Goal: Task Accomplishment & Management: Manage account settings

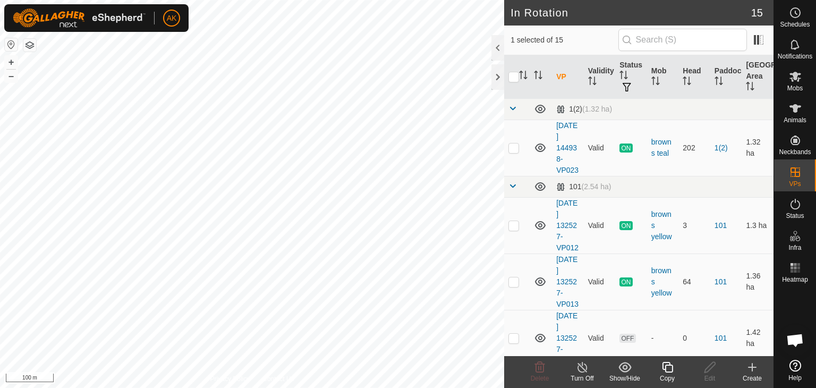
click at [670, 368] on icon at bounding box center [667, 367] width 13 height 13
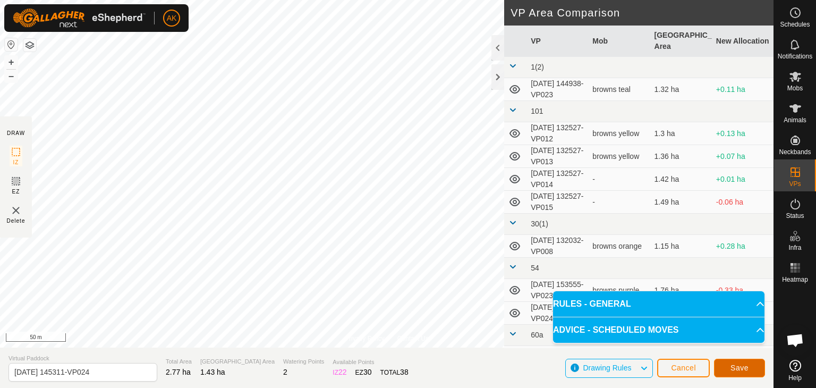
click at [742, 367] on span "Save" at bounding box center [740, 367] width 18 height 9
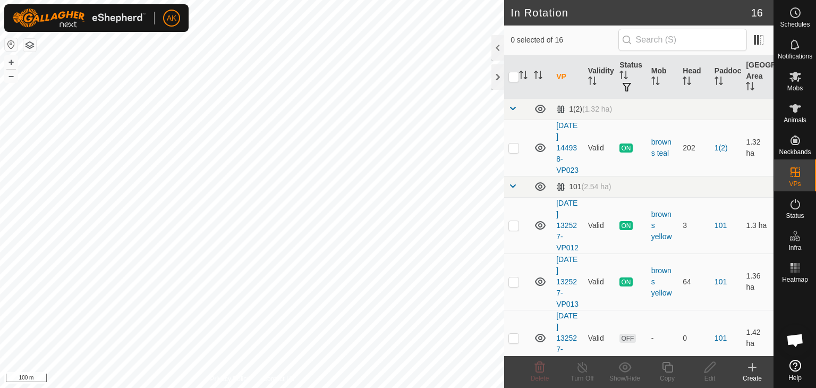
checkbox input "true"
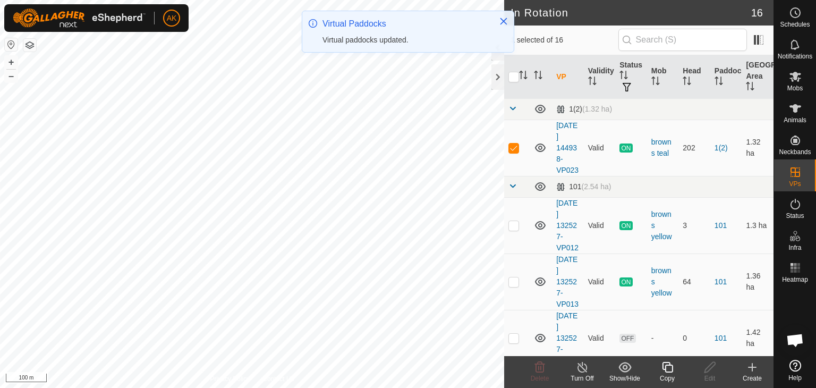
click at [669, 367] on icon at bounding box center [667, 367] width 13 height 13
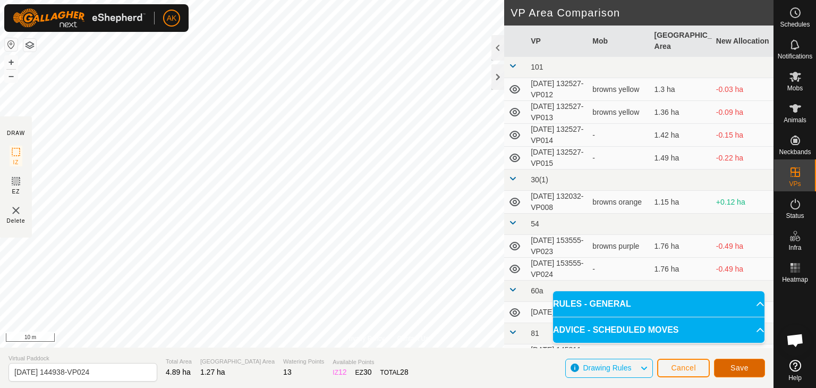
click at [735, 368] on span "Save" at bounding box center [740, 367] width 18 height 9
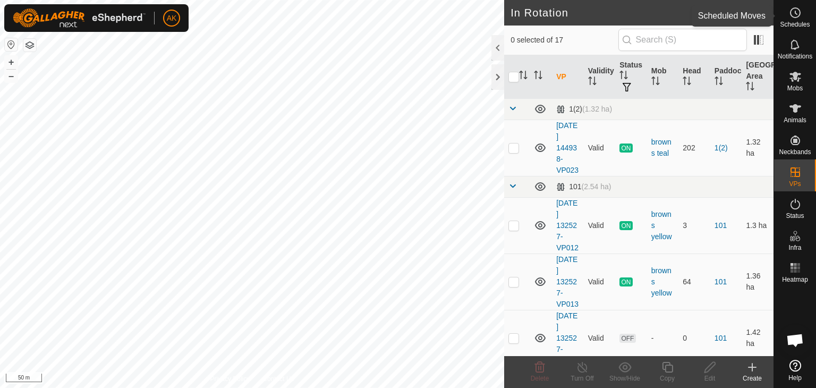
click at [793, 14] on icon at bounding box center [795, 12] width 13 height 13
checkbox input "true"
checkbox input "false"
click at [539, 366] on icon at bounding box center [539, 367] width 13 height 13
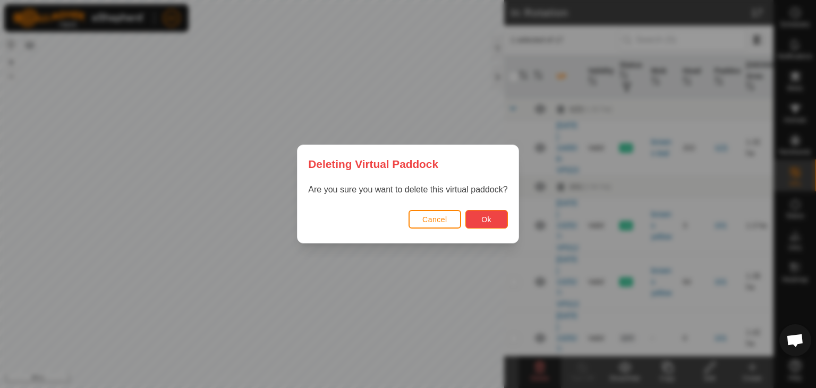
click at [482, 226] on button "Ok" at bounding box center [486, 219] width 43 height 19
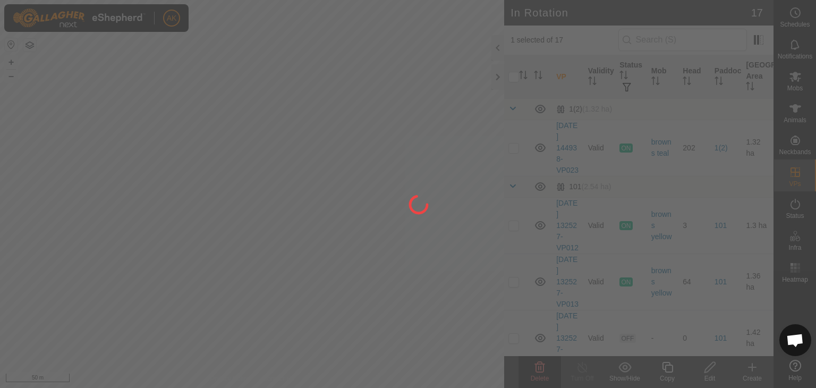
checkbox input "false"
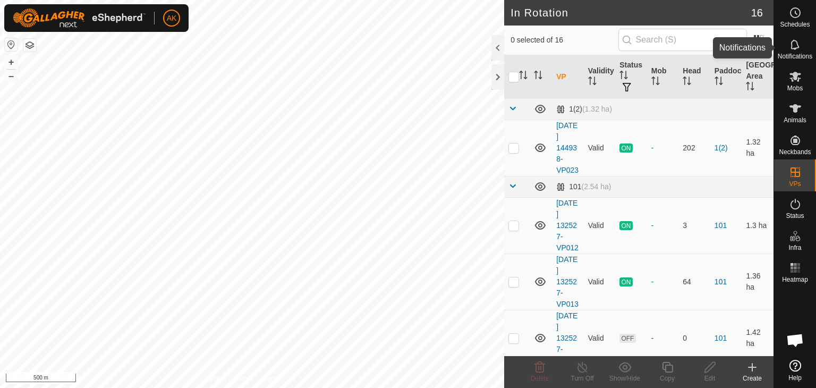
click at [794, 45] on icon at bounding box center [795, 44] width 13 height 13
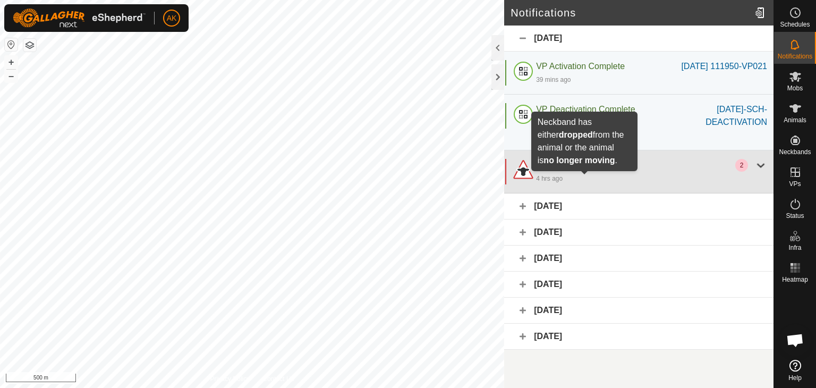
click at [579, 169] on span "Animal Still/Down" at bounding box center [583, 164] width 66 height 9
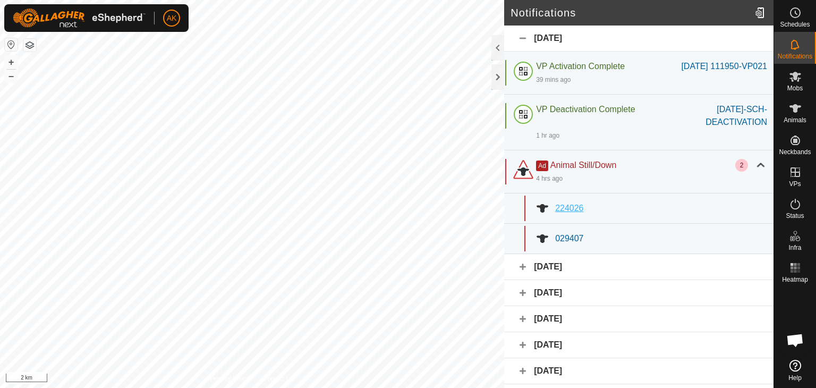
click at [573, 213] on span "224026" at bounding box center [569, 207] width 28 height 9
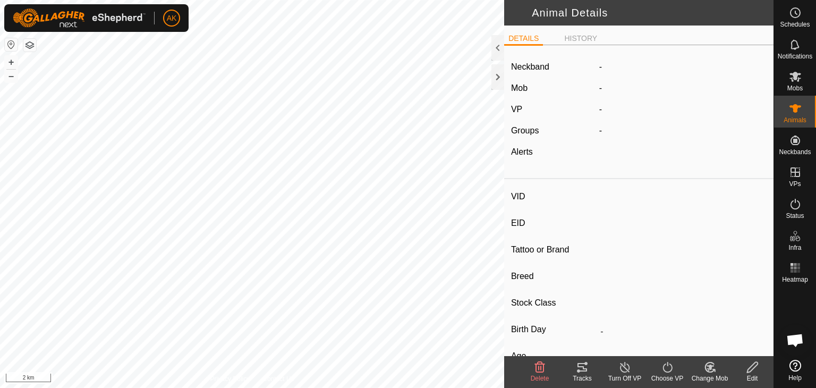
type input "224026"
type input "-"
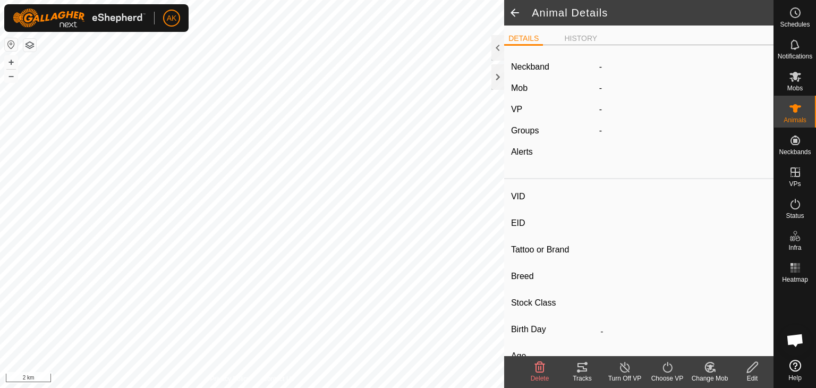
type input "-"
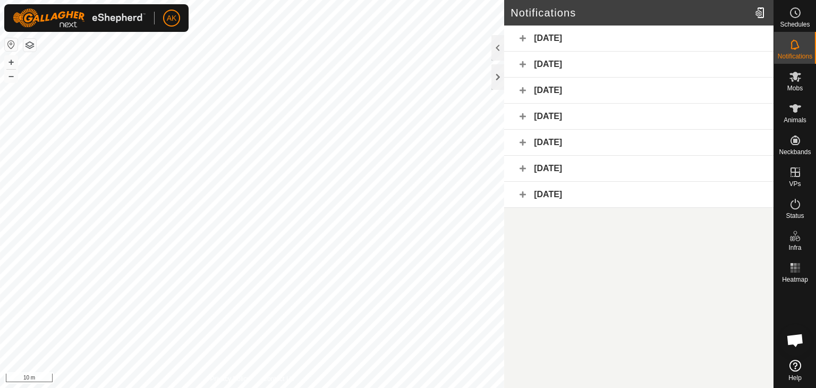
click at [545, 60] on div "Yesterday" at bounding box center [638, 65] width 269 height 26
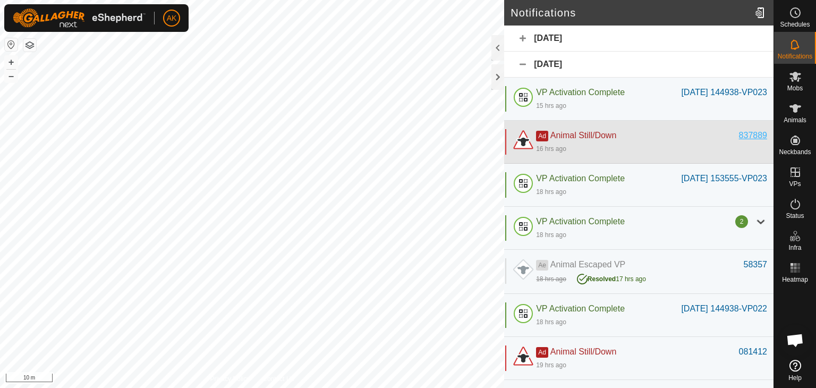
click at [745, 142] on div "837889" at bounding box center [753, 135] width 28 height 13
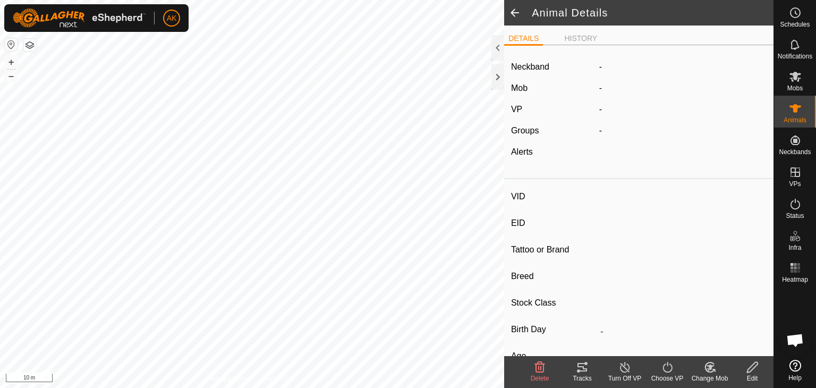
type input "837889"
type input "-"
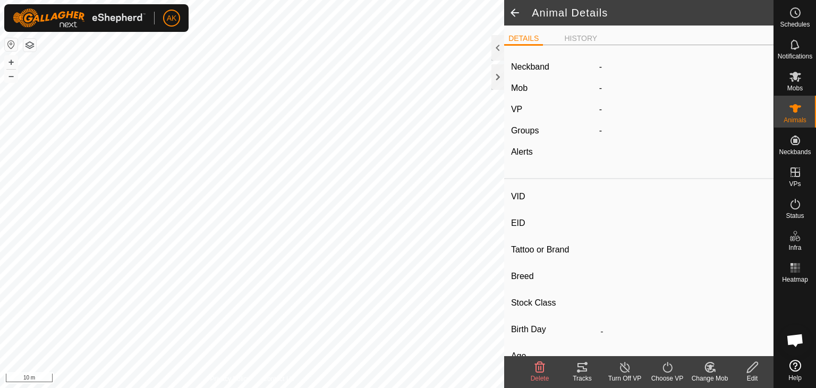
type input "-"
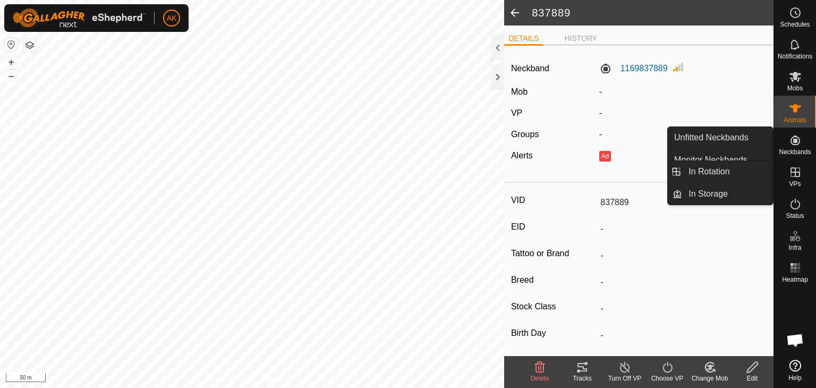
click at [793, 171] on icon at bounding box center [795, 172] width 13 height 13
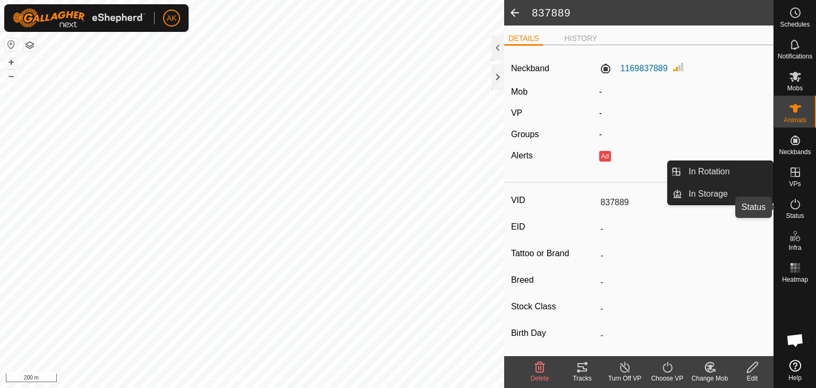
click at [794, 199] on icon at bounding box center [795, 204] width 13 height 13
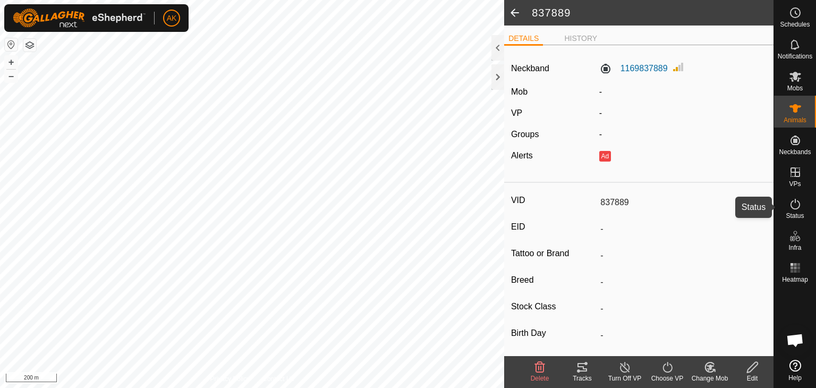
click at [793, 207] on icon at bounding box center [795, 204] width 13 height 13
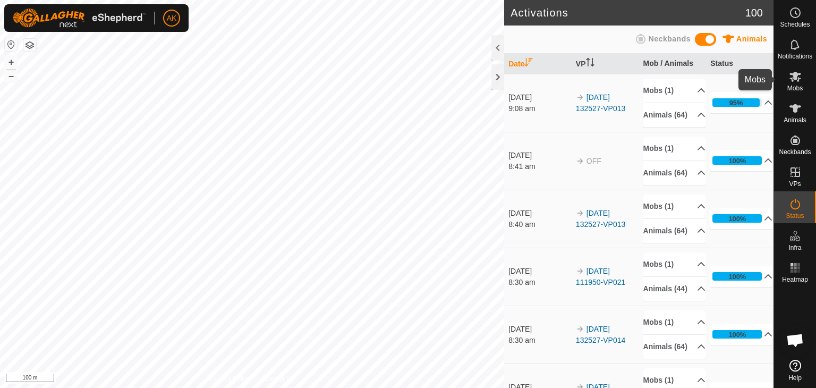
click at [794, 73] on icon at bounding box center [796, 77] width 12 height 10
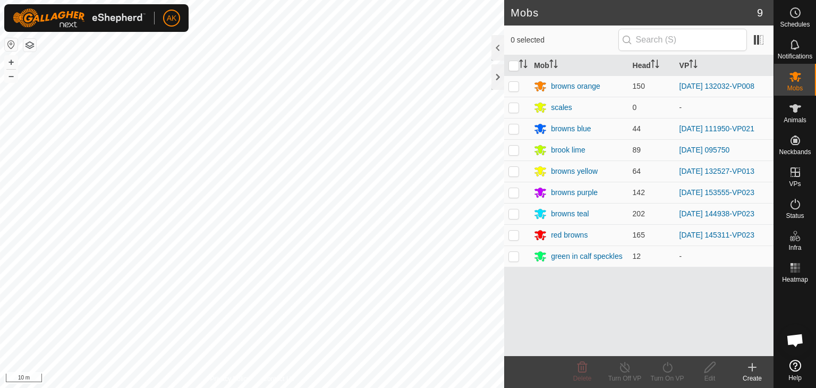
click at [30, 47] on button "button" at bounding box center [29, 45] width 13 height 13
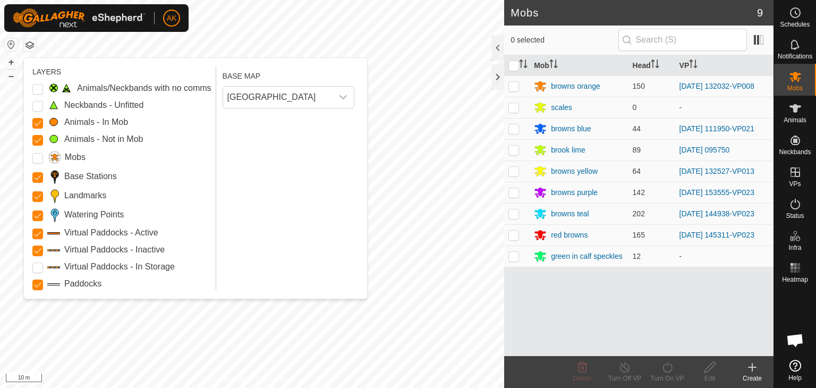
click at [35, 87] on Issue "Animals/Neckbands with no comms" at bounding box center [37, 89] width 11 height 11
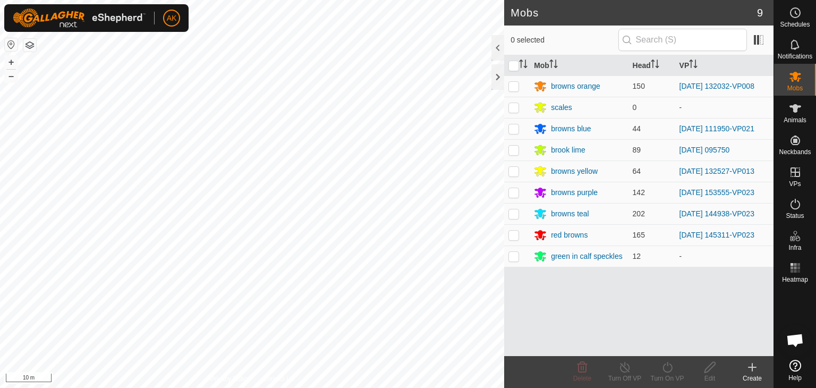
click at [33, 48] on button "button" at bounding box center [29, 45] width 13 height 13
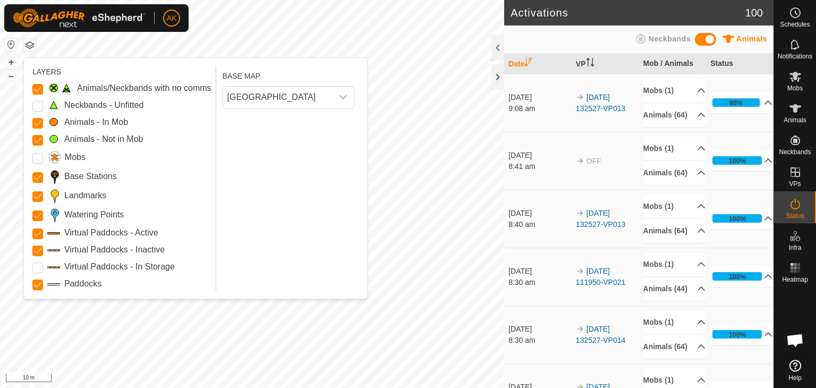
click at [29, 38] on div at bounding box center [29, 44] width 13 height 13
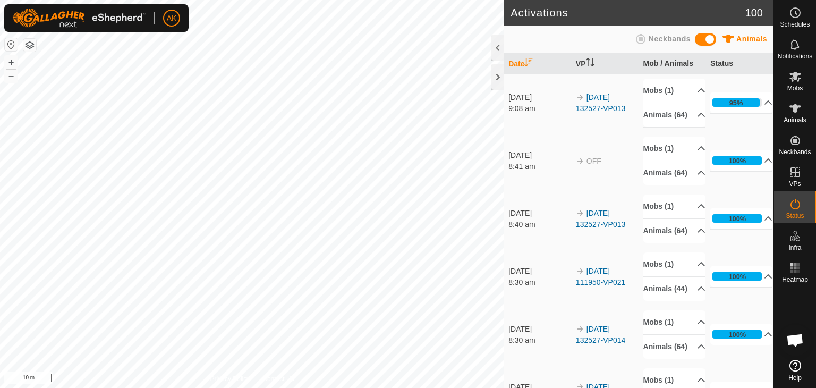
click at [29, 44] on button "button" at bounding box center [29, 45] width 13 height 13
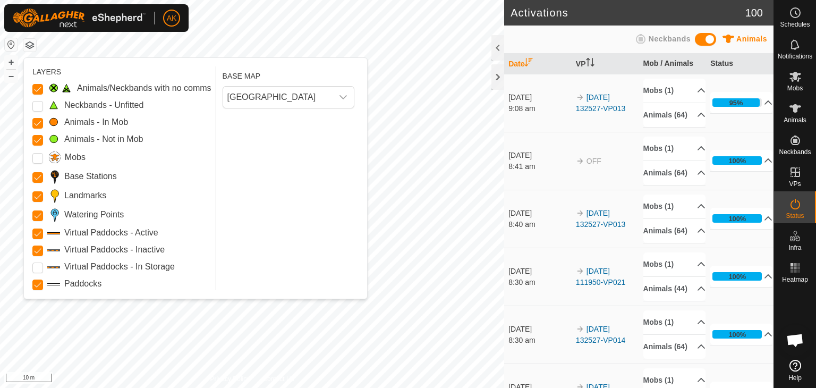
click at [31, 87] on div "LAYERS Animals/Neckbands with no comms Neckbands - Unfitted Animals - In Mob An…" at bounding box center [195, 178] width 343 height 241
click at [38, 90] on Issue "Animals/Neckbands with no comms" at bounding box center [37, 89] width 11 height 11
click at [33, 122] on Mob "Animals - In Mob" at bounding box center [37, 123] width 11 height 11
click at [35, 123] on Mob "Animals - In Mob" at bounding box center [37, 123] width 11 height 11
click at [35, 137] on Mob "Animals - Not in Mob" at bounding box center [37, 140] width 11 height 11
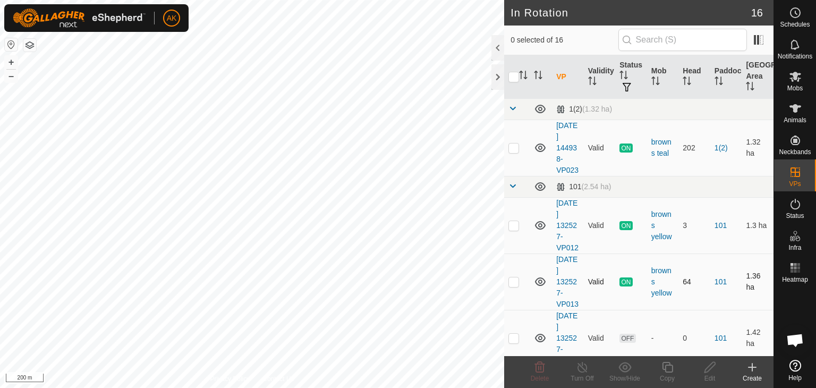
checkbox input "true"
click at [666, 366] on icon at bounding box center [667, 367] width 13 height 13
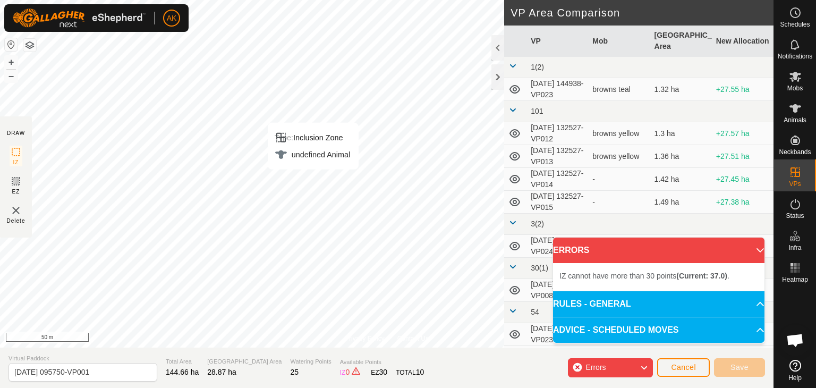
click at [238, 376] on div "Privacy Policy Contact Us Type: Inclusion Zone undefined Animal + – ⇧ i 50 m DR…" at bounding box center [387, 194] width 774 height 388
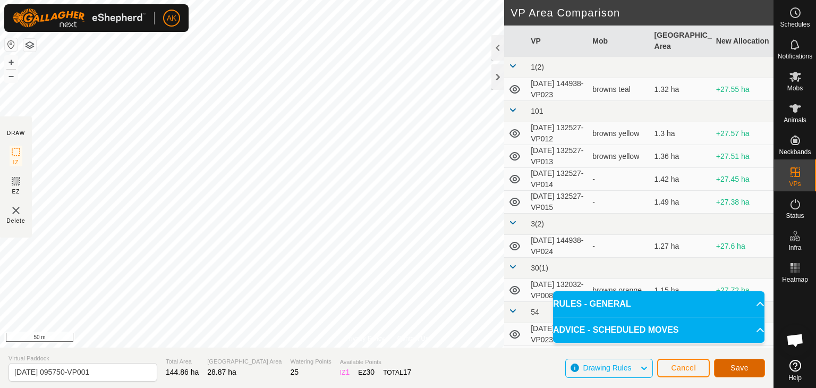
click at [725, 363] on button "Save" at bounding box center [739, 368] width 51 height 19
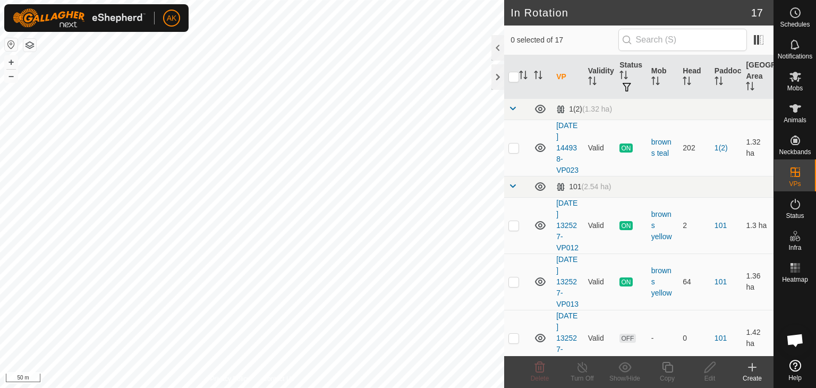
checkbox input "true"
click at [799, 82] on icon at bounding box center [795, 76] width 13 height 13
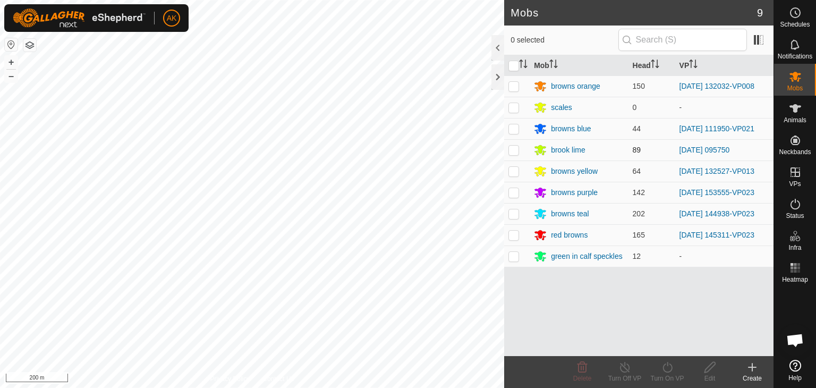
click at [514, 149] on p-checkbox at bounding box center [513, 150] width 11 height 9
checkbox input "true"
click at [662, 365] on icon at bounding box center [667, 367] width 13 height 13
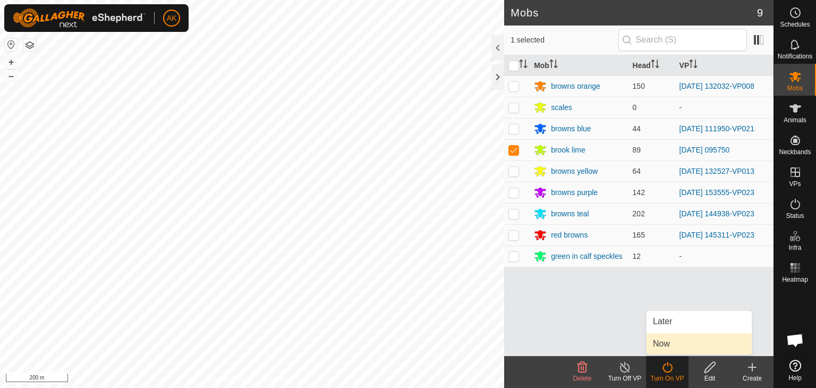
click at [669, 343] on link "Now" at bounding box center [699, 343] width 105 height 21
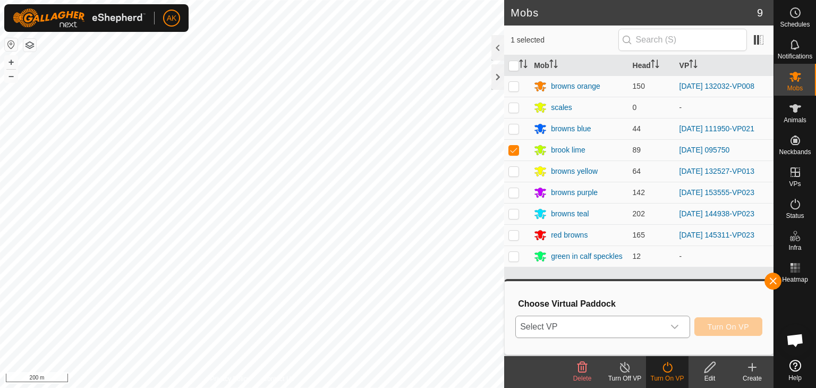
click at [664, 323] on div "dropdown trigger" at bounding box center [674, 326] width 21 height 21
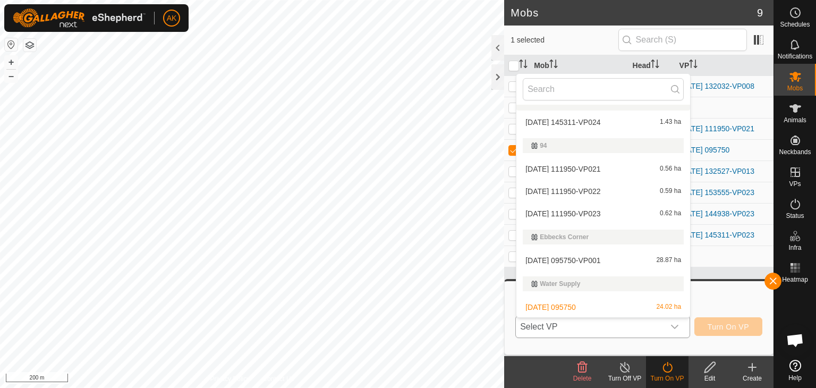
scroll to position [410, 0]
click at [572, 305] on li "2025-09-17 095750 24.02 ha" at bounding box center [603, 306] width 174 height 21
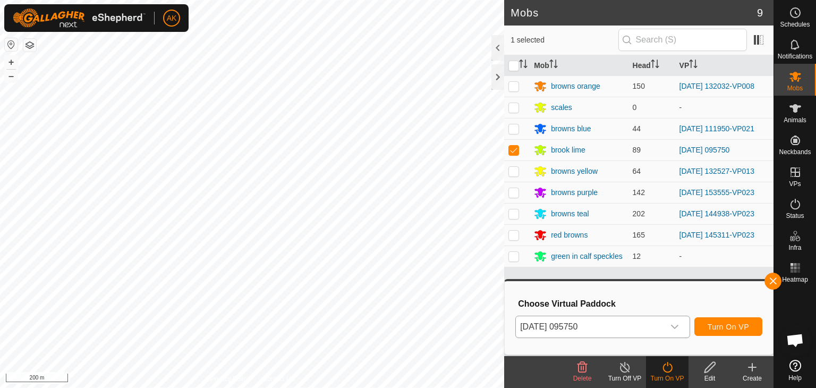
click at [676, 324] on icon "dropdown trigger" at bounding box center [674, 326] width 9 height 9
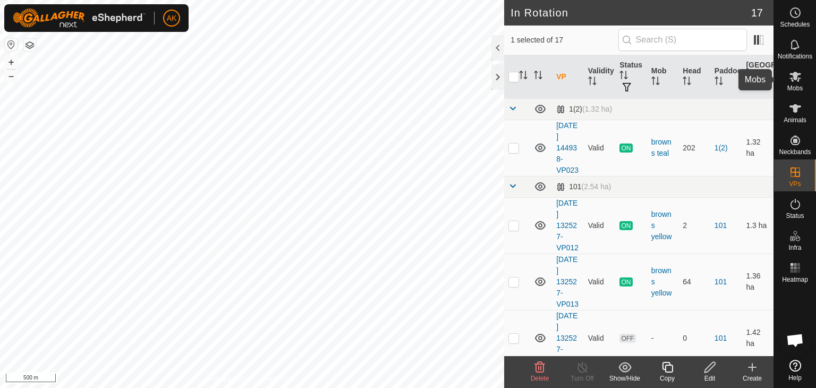
click at [793, 83] on es-mob-svg-icon at bounding box center [795, 76] width 19 height 17
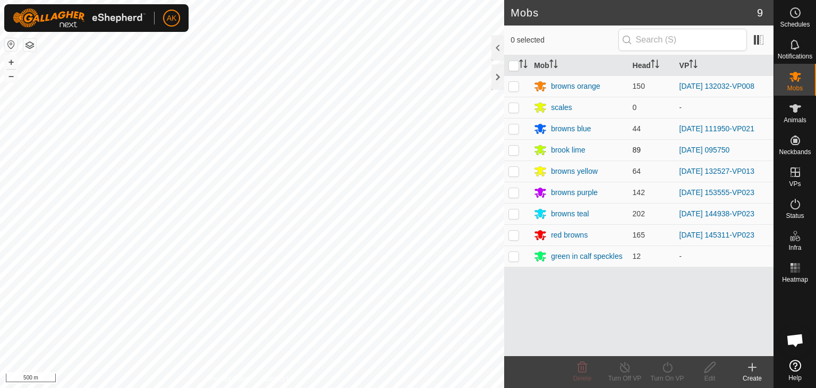
click at [513, 149] on p-checkbox at bounding box center [513, 150] width 11 height 9
checkbox input "true"
click at [667, 370] on icon at bounding box center [667, 367] width 13 height 13
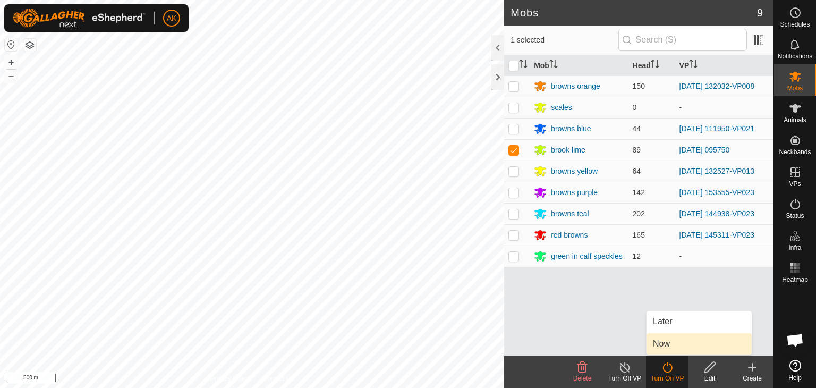
click at [663, 343] on link "Now" at bounding box center [699, 343] width 105 height 21
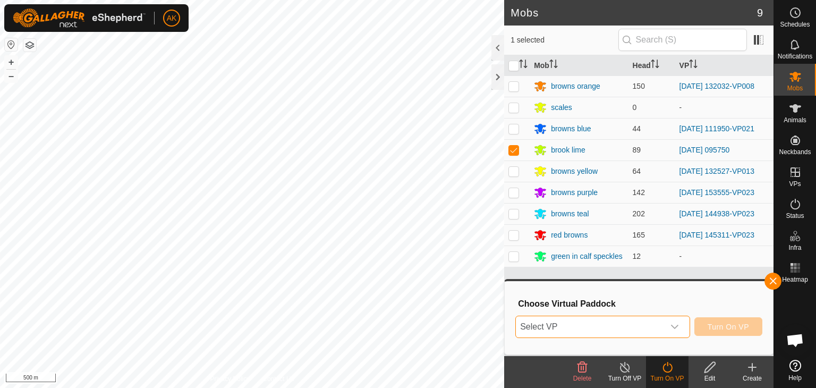
click at [629, 328] on span "Select VP" at bounding box center [590, 326] width 148 height 21
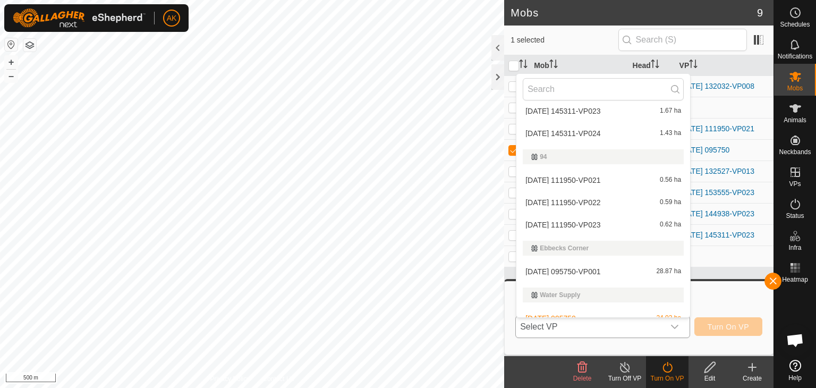
scroll to position [410, 0]
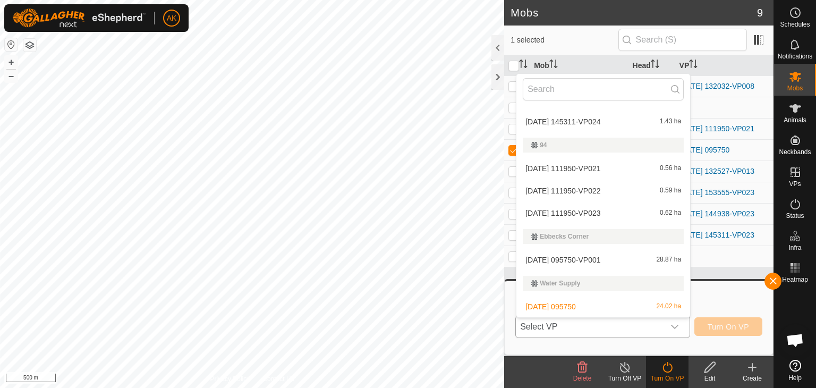
click at [563, 256] on li "2025-09-17 095750-VP001 28.87 ha" at bounding box center [603, 259] width 174 height 21
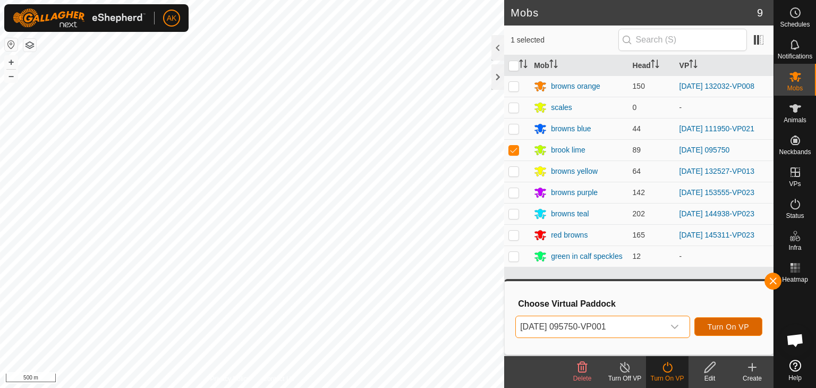
click at [722, 329] on span "Turn On VP" at bounding box center [728, 326] width 41 height 9
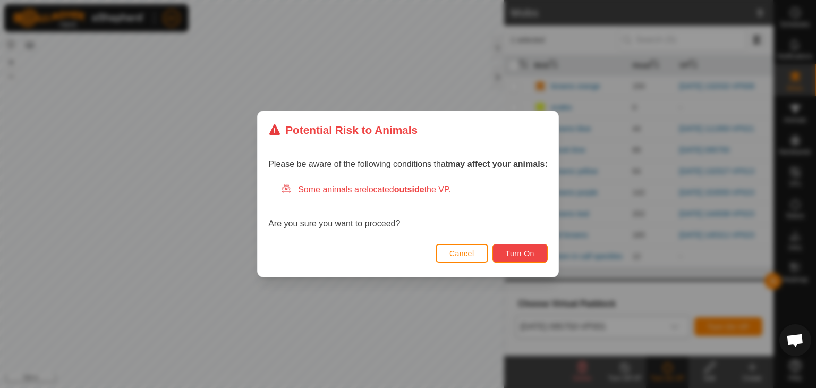
click at [523, 252] on span "Turn On" at bounding box center [520, 253] width 29 height 9
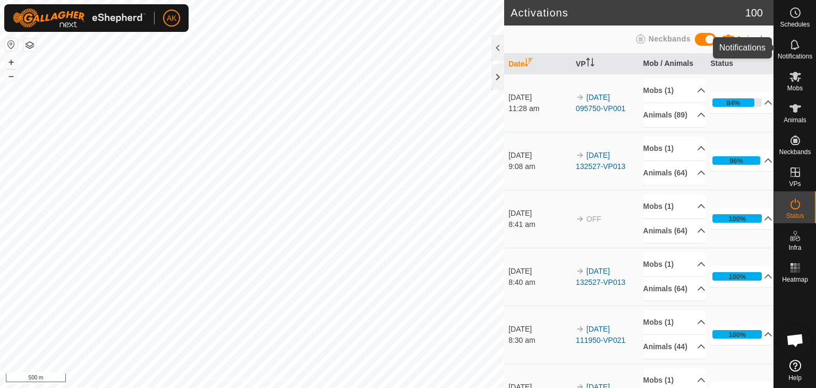
click at [797, 52] on es-notification-svg-icon at bounding box center [795, 44] width 19 height 17
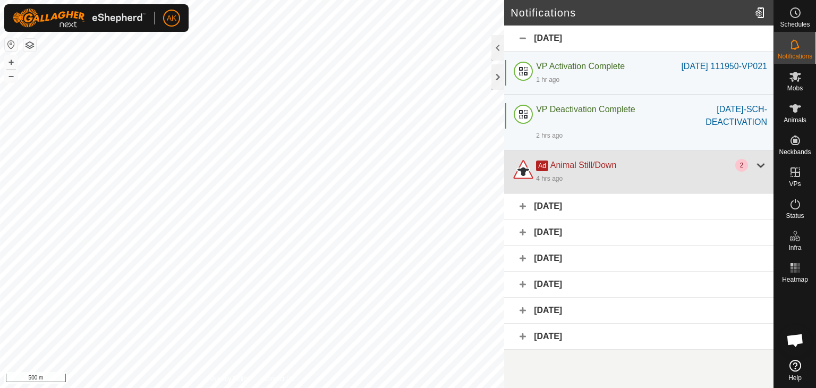
click at [759, 172] on div at bounding box center [760, 165] width 13 height 13
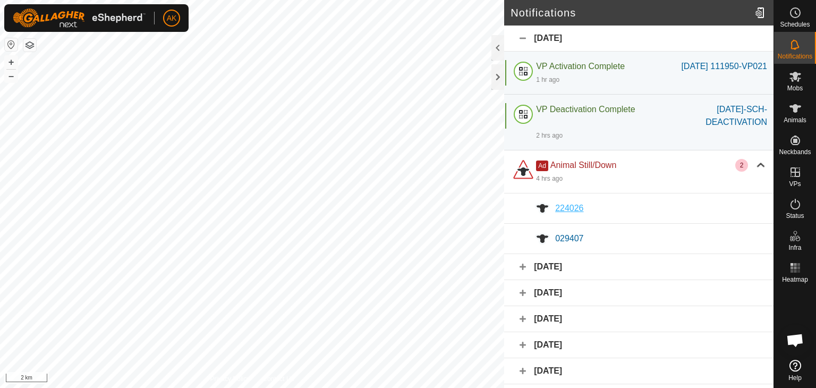
click at [564, 213] on span "224026" at bounding box center [569, 207] width 28 height 9
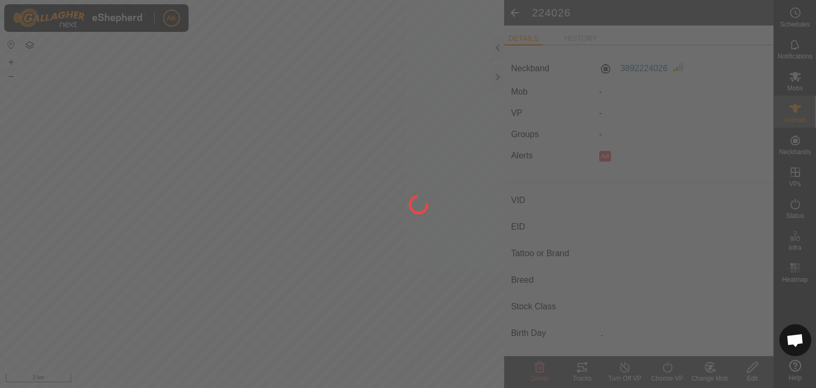
type input "224026"
type input "-"
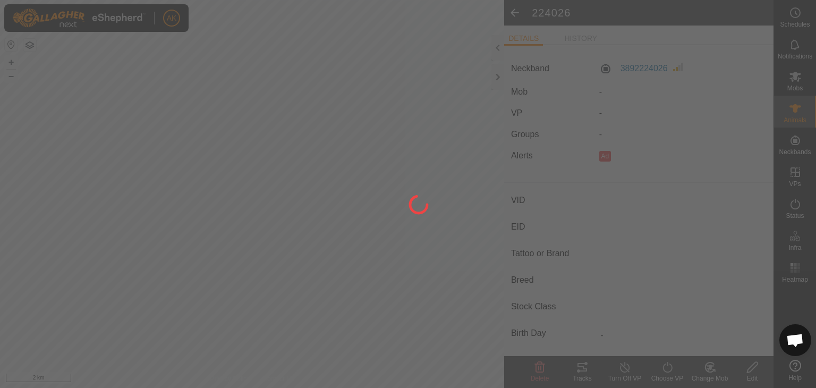
type input "-"
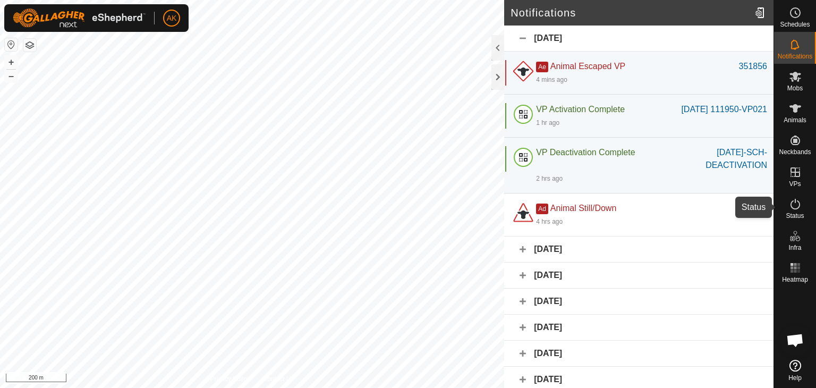
click at [796, 205] on icon at bounding box center [795, 204] width 13 height 13
